Goal: Information Seeking & Learning: Learn about a topic

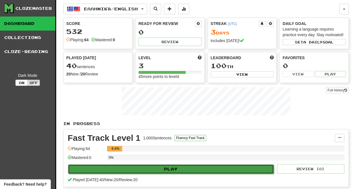
click at [174, 167] on button "Play" at bounding box center [171, 170] width 206 height 10
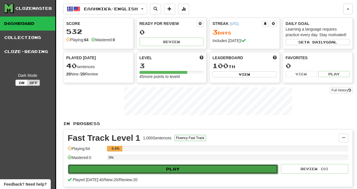
select select "**"
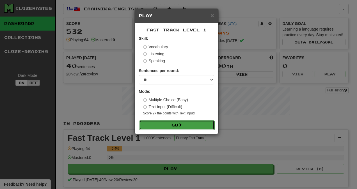
click at [178, 125] on button "Go" at bounding box center [176, 126] width 75 height 10
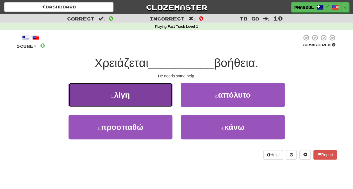
click at [130, 100] on button "1 . [GEOGRAPHIC_DATA]" at bounding box center [121, 95] width 104 height 24
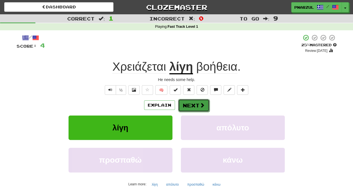
click at [201, 105] on span at bounding box center [202, 105] width 5 height 5
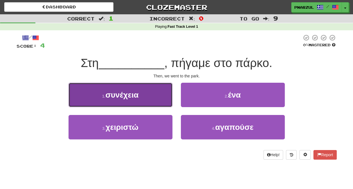
click at [133, 98] on span "συνέχεια" at bounding box center [121, 95] width 33 height 9
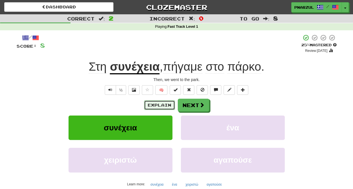
click at [162, 107] on button "Explain" at bounding box center [159, 106] width 31 height 10
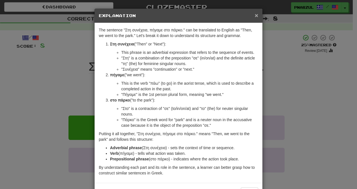
click at [255, 15] on span "×" at bounding box center [256, 15] width 3 height 6
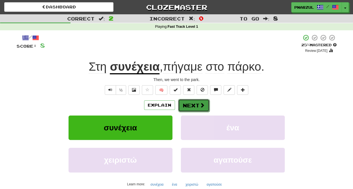
click at [200, 106] on span at bounding box center [202, 105] width 5 height 5
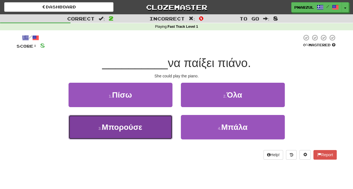
click at [129, 126] on span "Μπορούσε" at bounding box center [122, 127] width 40 height 9
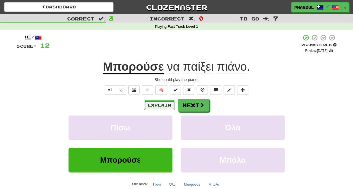
click at [162, 105] on button "Explain" at bounding box center [159, 106] width 31 height 10
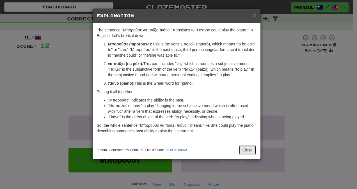
click at [251, 148] on button "Close" at bounding box center [247, 151] width 17 height 10
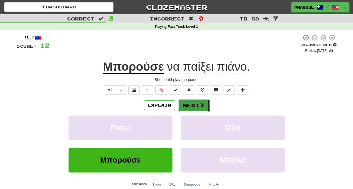
click at [196, 104] on button "Next" at bounding box center [193, 105] width 31 height 13
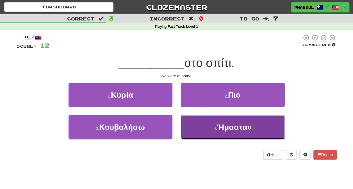
click at [239, 127] on span "Ήμασταν" at bounding box center [234, 127] width 35 height 9
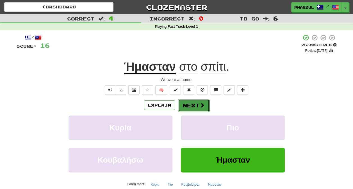
click at [196, 103] on button "Next" at bounding box center [193, 105] width 31 height 13
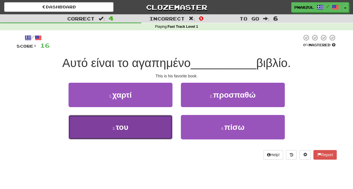
click at [129, 127] on button "3 . του" at bounding box center [121, 127] width 104 height 24
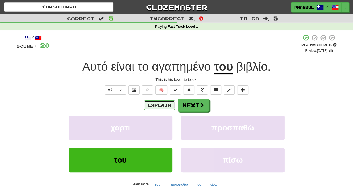
click at [164, 107] on button "Explain" at bounding box center [159, 106] width 31 height 10
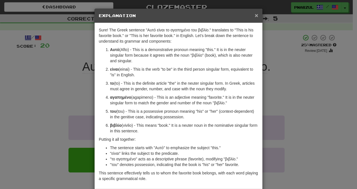
click at [256, 13] on span "×" at bounding box center [256, 15] width 3 height 6
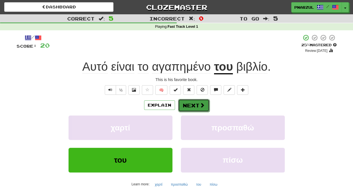
click at [196, 106] on button "Next" at bounding box center [193, 105] width 31 height 13
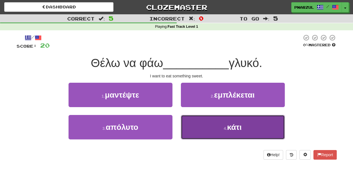
click at [237, 125] on span "κάτι" at bounding box center [234, 127] width 15 height 9
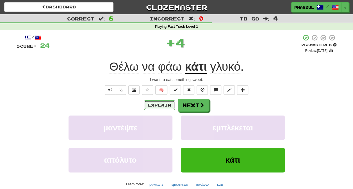
click at [162, 103] on button "Explain" at bounding box center [159, 106] width 31 height 10
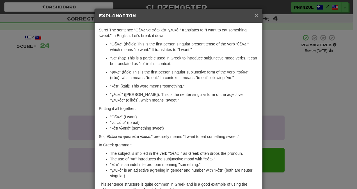
click at [256, 16] on span "×" at bounding box center [256, 15] width 3 height 6
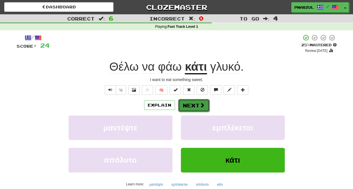
click at [200, 103] on span at bounding box center [202, 105] width 5 height 5
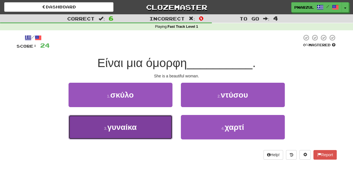
click at [135, 126] on span "γυναίκα" at bounding box center [121, 127] width 29 height 9
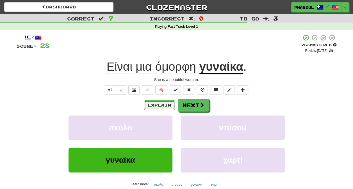
click at [166, 103] on button "Explain" at bounding box center [159, 106] width 31 height 10
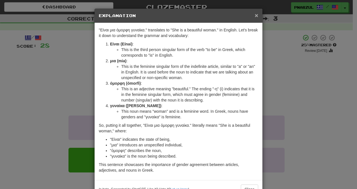
click at [255, 15] on span "×" at bounding box center [256, 15] width 3 height 6
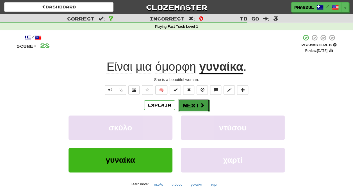
click at [200, 105] on span at bounding box center [202, 105] width 5 height 5
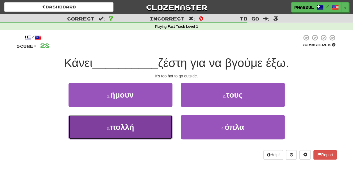
click at [128, 125] on span "πολλή" at bounding box center [122, 127] width 24 height 9
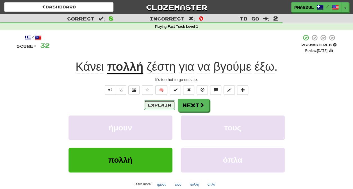
click at [162, 105] on button "Explain" at bounding box center [159, 106] width 31 height 10
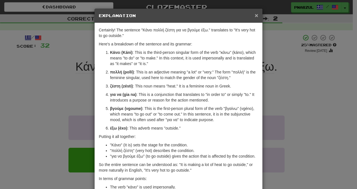
click at [256, 16] on span "×" at bounding box center [256, 15] width 3 height 6
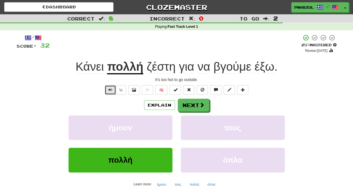
click at [110, 91] on span "Text-to-speech controls" at bounding box center [110, 90] width 4 height 4
click at [194, 105] on button "Next" at bounding box center [193, 105] width 31 height 13
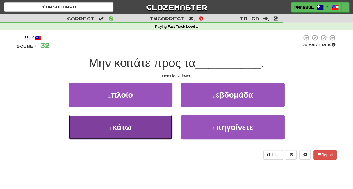
click at [127, 126] on span "κάτω" at bounding box center [122, 127] width 19 height 9
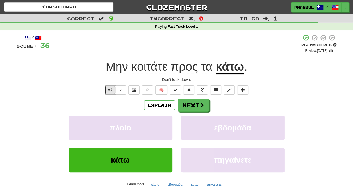
click at [111, 90] on span "Text-to-speech controls" at bounding box center [110, 90] width 4 height 4
click at [198, 105] on button "Next" at bounding box center [193, 105] width 31 height 13
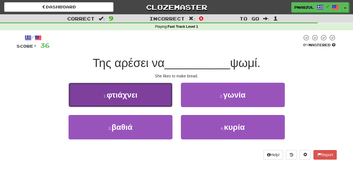
click at [133, 96] on span "φτιάχνει" at bounding box center [122, 95] width 31 height 9
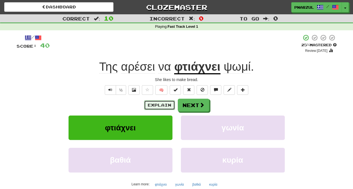
click at [162, 105] on button "Explain" at bounding box center [159, 106] width 31 height 10
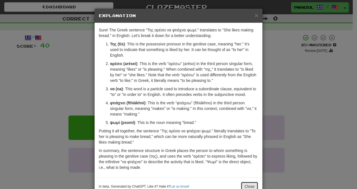
click at [250, 186] on button "Close" at bounding box center [249, 187] width 17 height 10
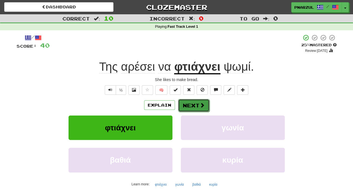
click at [195, 106] on button "Next" at bounding box center [193, 105] width 31 height 13
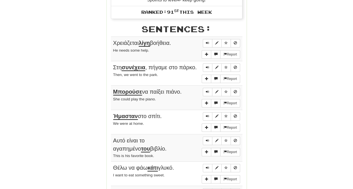
scroll to position [258, 0]
